Goal: Information Seeking & Learning: Learn about a topic

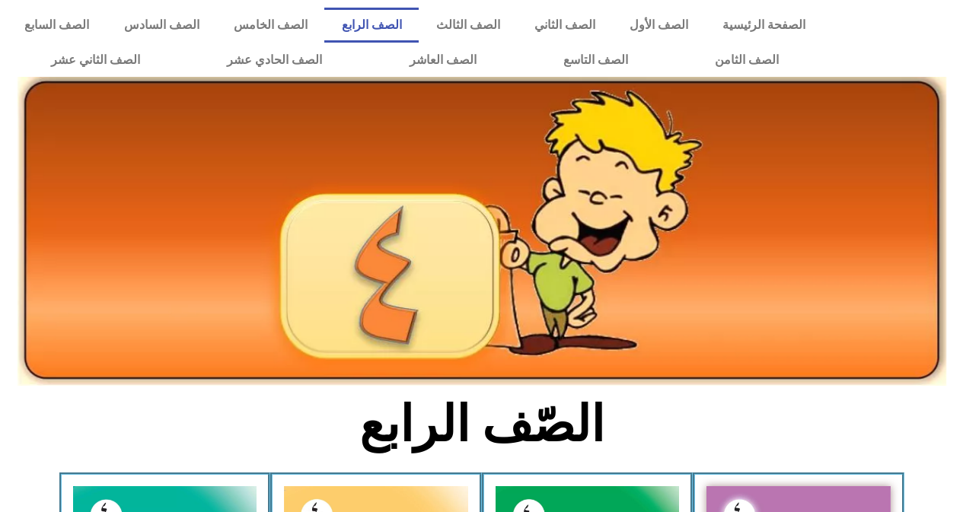
scroll to position [457, 0]
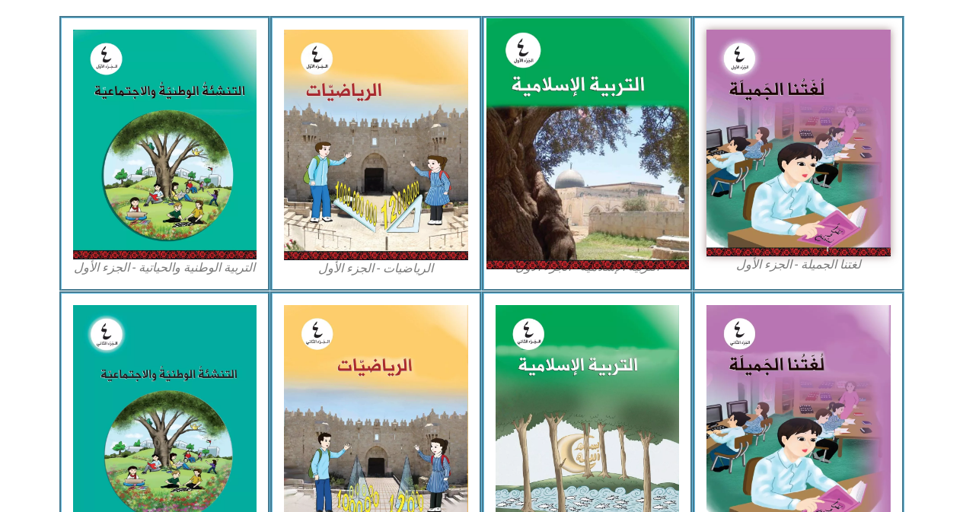
click at [576, 180] on img at bounding box center [587, 144] width 203 height 252
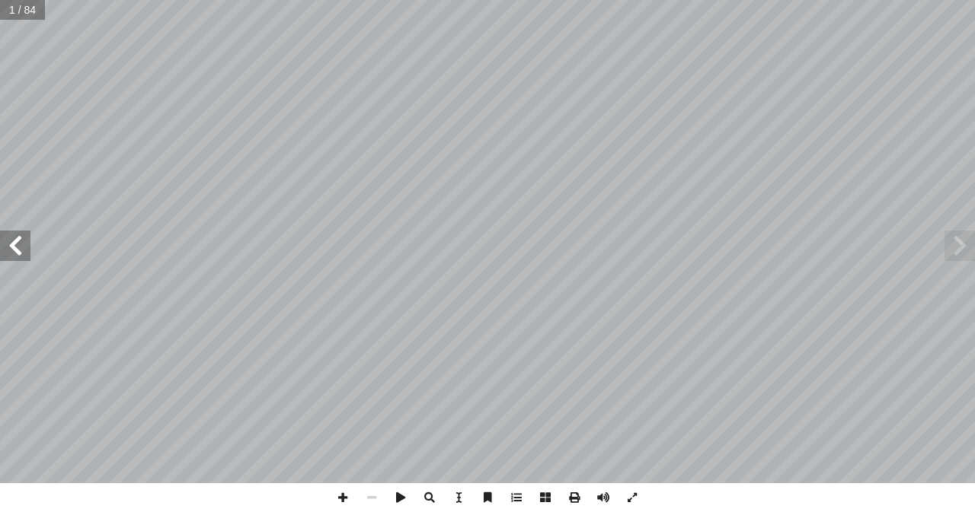
click at [13, 249] on span at bounding box center [15, 246] width 30 height 30
click at [13, 250] on span at bounding box center [15, 246] width 30 height 30
click at [17, 246] on span at bounding box center [15, 246] width 30 height 30
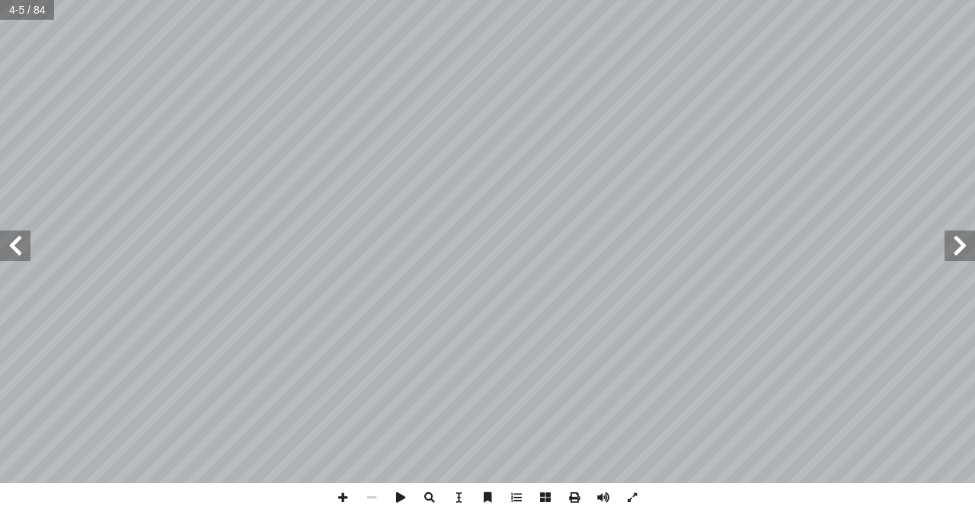
click at [17, 246] on span at bounding box center [15, 246] width 30 height 30
click at [20, 244] on span at bounding box center [15, 246] width 30 height 30
click at [24, 255] on span at bounding box center [15, 246] width 30 height 30
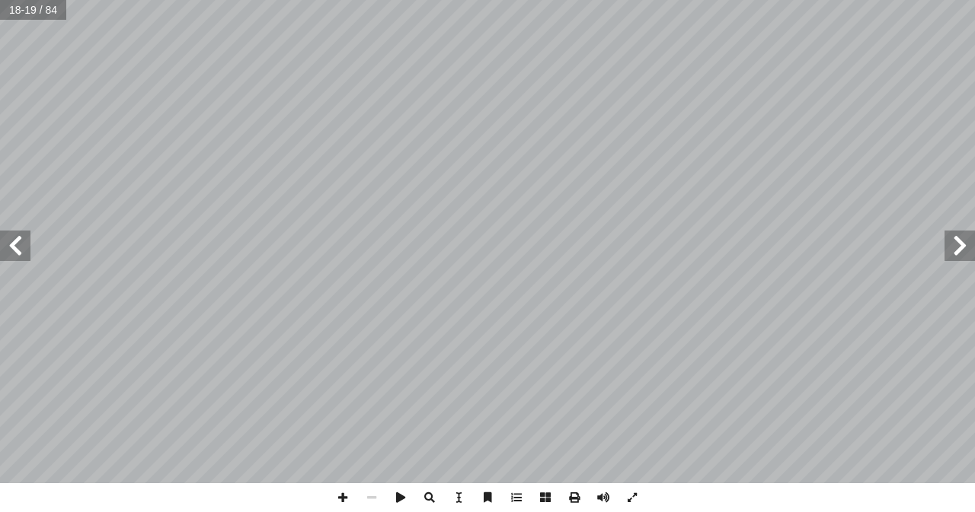
click at [957, 251] on span at bounding box center [959, 246] width 30 height 30
click at [346, 503] on span at bounding box center [342, 498] width 29 height 29
click at [453, 0] on html "الصفحة الرئيسية الصف الأول الصف الثاني الصف الثالث الصف الرابع الصف الخامس الصف…" at bounding box center [487, 69] width 975 height 139
click at [17, 248] on span at bounding box center [15, 246] width 30 height 30
